Goal: Task Accomplishment & Management: Use online tool/utility

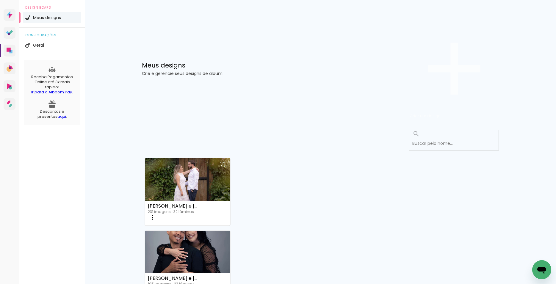
click at [440, 113] on span "Criar um design" at bounding box center [424, 116] width 31 height 6
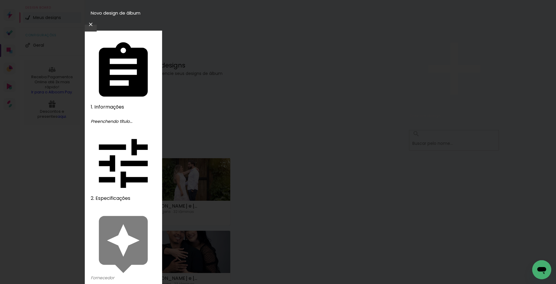
type input "[DEMOGRAPHIC_DATA] e [PERSON_NAME]"
type paper-input "[DEMOGRAPHIC_DATA] e [PERSON_NAME]"
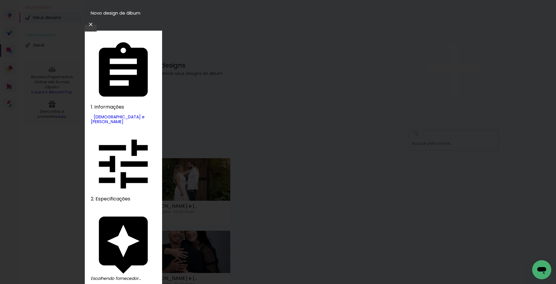
type input "inove"
type paper-input "inove"
click at [0, 0] on slot "Avançar" at bounding box center [0, 0] width 0 height 0
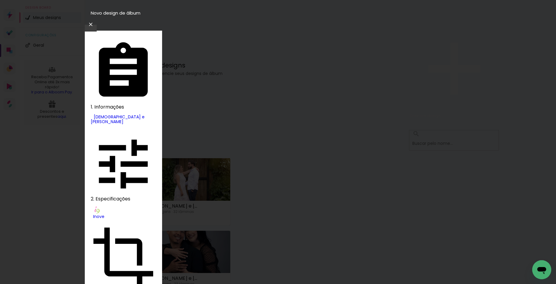
click at [0, 0] on slot "Avançar" at bounding box center [0, 0] width 0 height 0
